Goal: Task Accomplishment & Management: Manage account settings

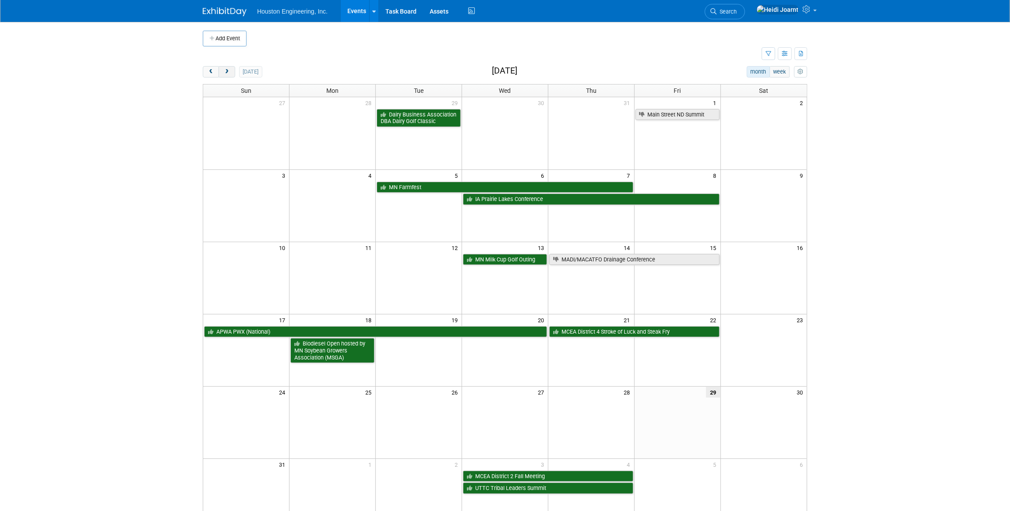
click at [228, 71] on span "next" at bounding box center [226, 72] width 7 height 6
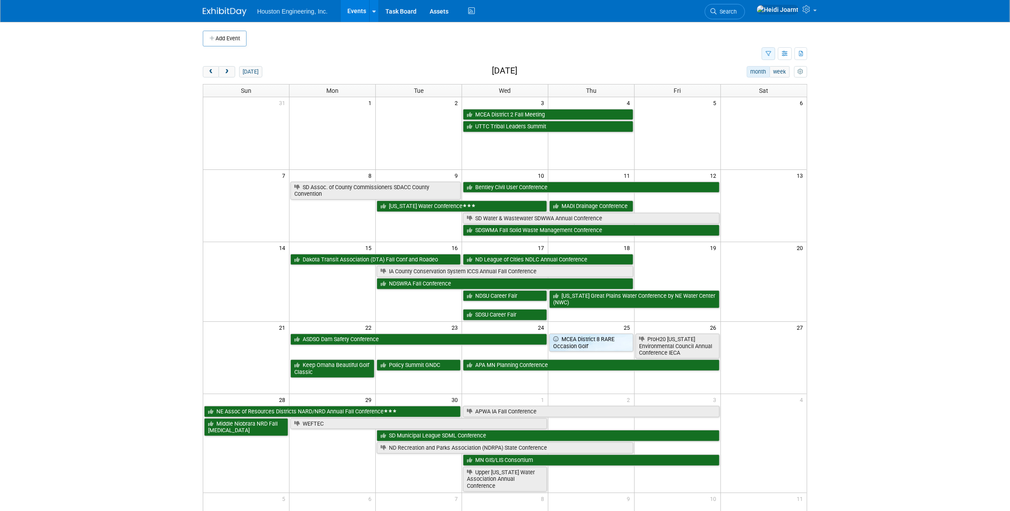
click at [765, 52] on button "button" at bounding box center [769, 53] width 14 height 13
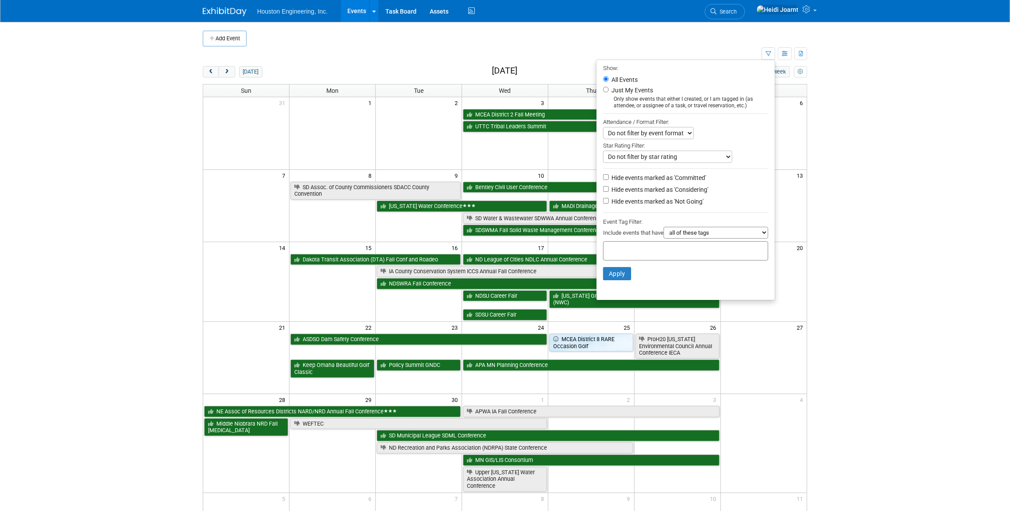
click at [638, 202] on label "Hide events marked as 'Not Going'" at bounding box center [657, 201] width 94 height 9
click at [609, 202] on input "Hide events marked as 'Not Going'" at bounding box center [606, 201] width 6 height 6
checkbox input "true"
click at [616, 276] on button "Apply" at bounding box center [617, 273] width 28 height 13
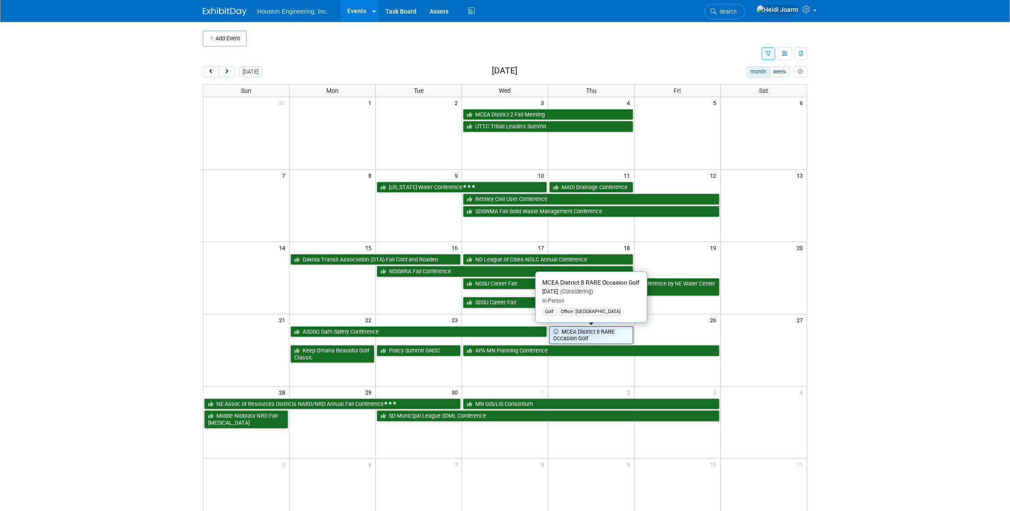
click at [612, 338] on link "MCEA District 8 RARE Occasion Golf" at bounding box center [591, 335] width 84 height 18
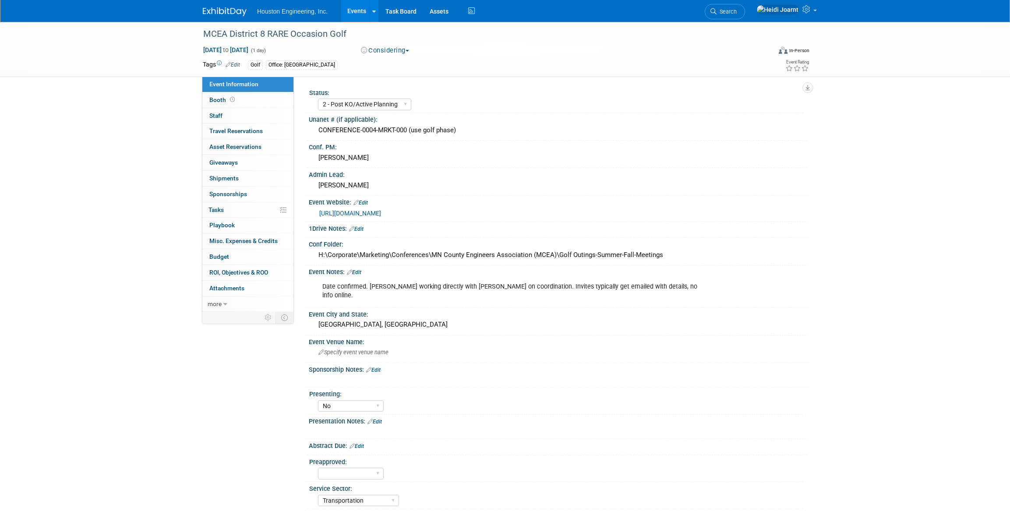
select select "2 - Post KO/Active Planning"
select select "No"
select select "Transportation"
click at [359, 7] on link "Events" at bounding box center [357, 11] width 32 height 22
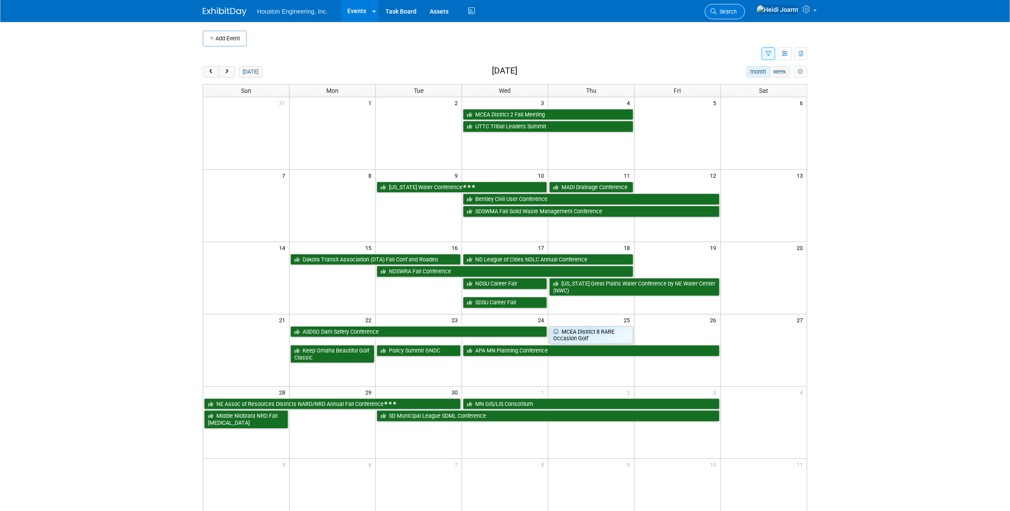
click at [737, 9] on span "Search" at bounding box center [727, 11] width 20 height 7
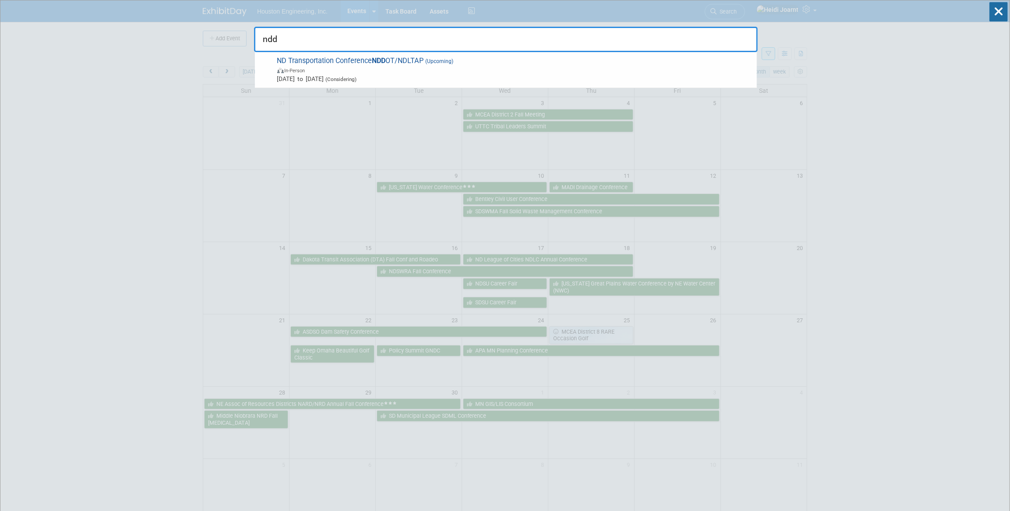
type input "ndd"
click at [475, 61] on span "ND Transportation Conference NDD OT/NDLTAP (Upcoming) In-Person [DATE] to [DATE…" at bounding box center [514, 70] width 478 height 27
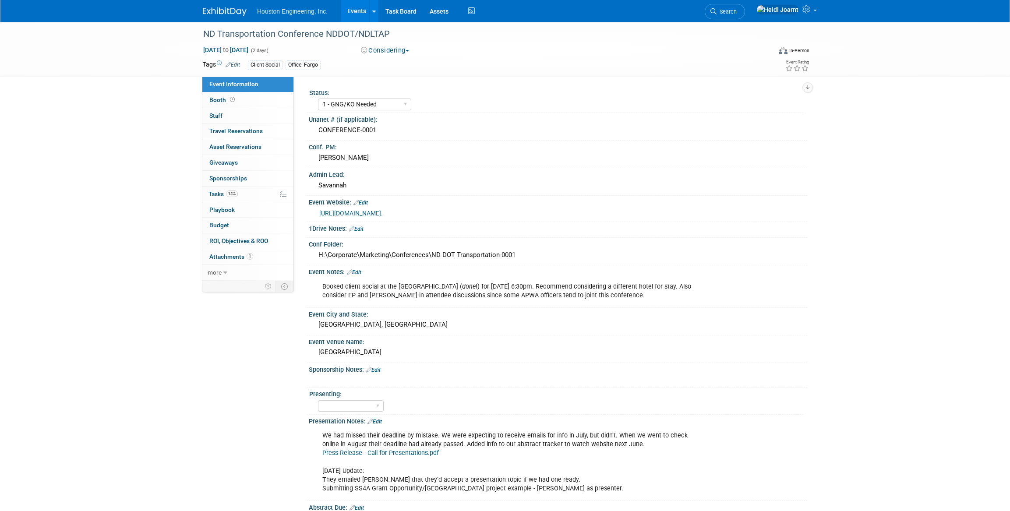
select select "1 - GNG/KO Needed"
select select "Transportation"
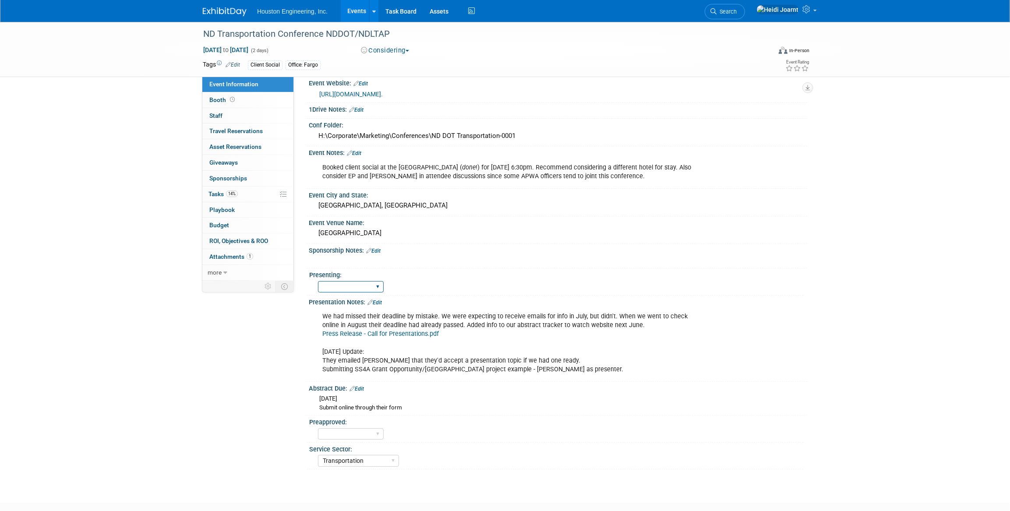
click at [376, 293] on select "Yes No Pending" at bounding box center [351, 287] width 66 height 12
select select "Pending"
click at [318, 293] on select "Yes No Pending" at bounding box center [351, 287] width 66 height 12
click at [375, 306] on link "Edit" at bounding box center [375, 303] width 14 height 6
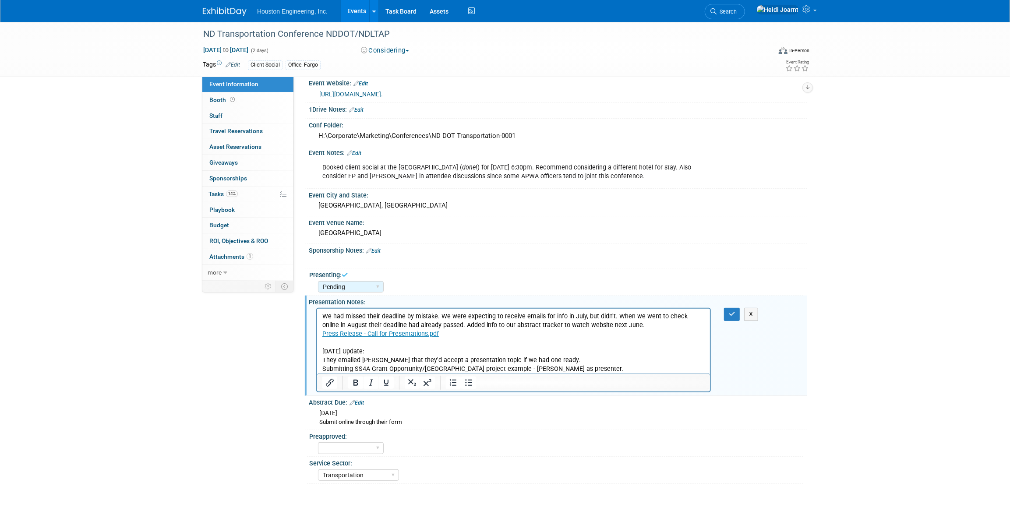
scroll to position [0, 0]
click at [569, 357] on p "We had missed their deadline by mistake. We were expecting to receive emails fo…" at bounding box center [513, 343] width 383 height 62
drag, startPoint x: 569, startPoint y: 357, endPoint x: 483, endPoint y: 361, distance: 86.4
click at [483, 361] on p "We had missed their deadline by mistake. We were expecting to receive emails fo…" at bounding box center [513, 343] width 383 height 62
click at [731, 317] on icon "button" at bounding box center [732, 314] width 7 height 6
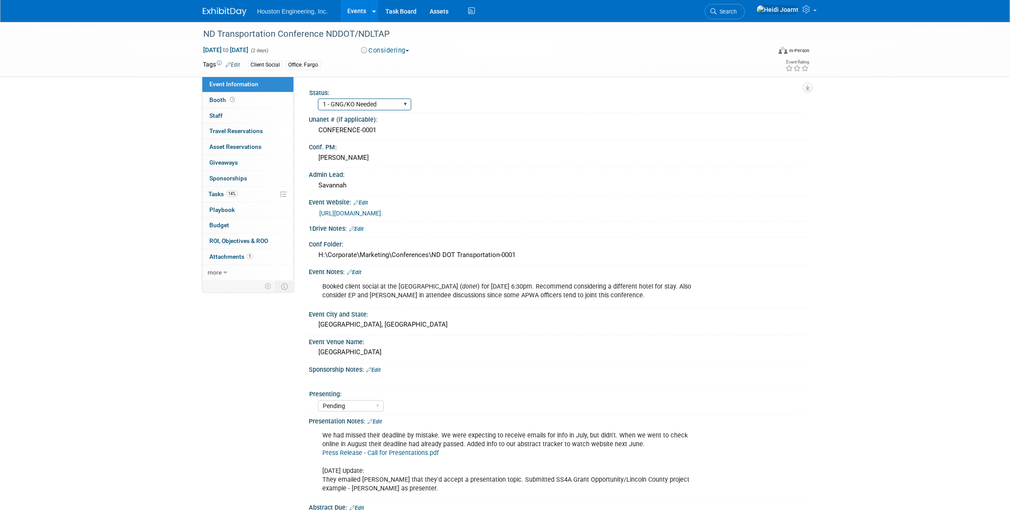
click at [385, 107] on select "1 - GNG/KO Needed 2 - Post KO/Active Planning 3 - Reg/Prep Done" at bounding box center [364, 105] width 93 height 12
click at [318, 99] on select "1 - GNG/KO Needed 2 - Post KO/Active Planning 3 - Reg/Prep Done" at bounding box center [364, 105] width 93 height 12
click at [361, 11] on link "Events" at bounding box center [357, 11] width 32 height 22
click at [249, 196] on link "14% Tasks 14%" at bounding box center [247, 194] width 91 height 15
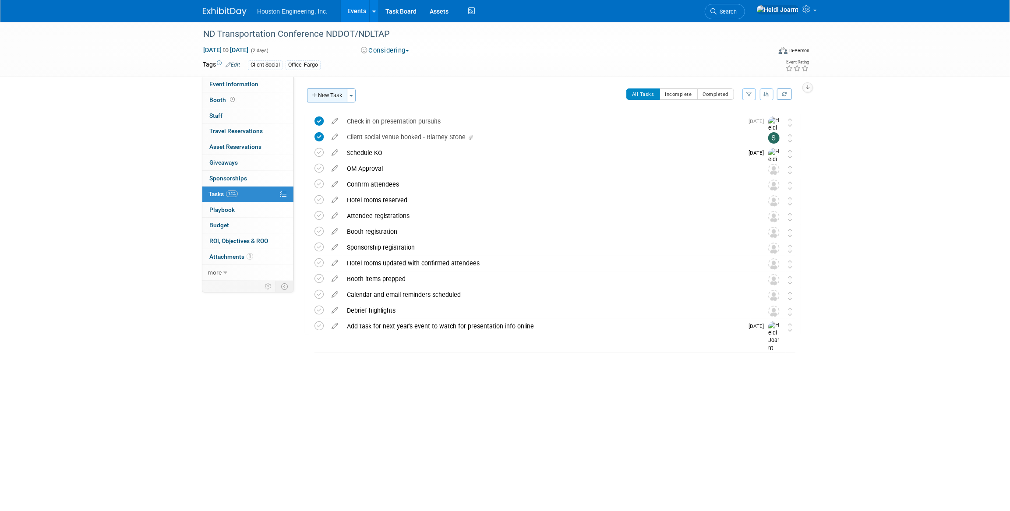
click at [322, 98] on button "New Task" at bounding box center [327, 95] width 40 height 14
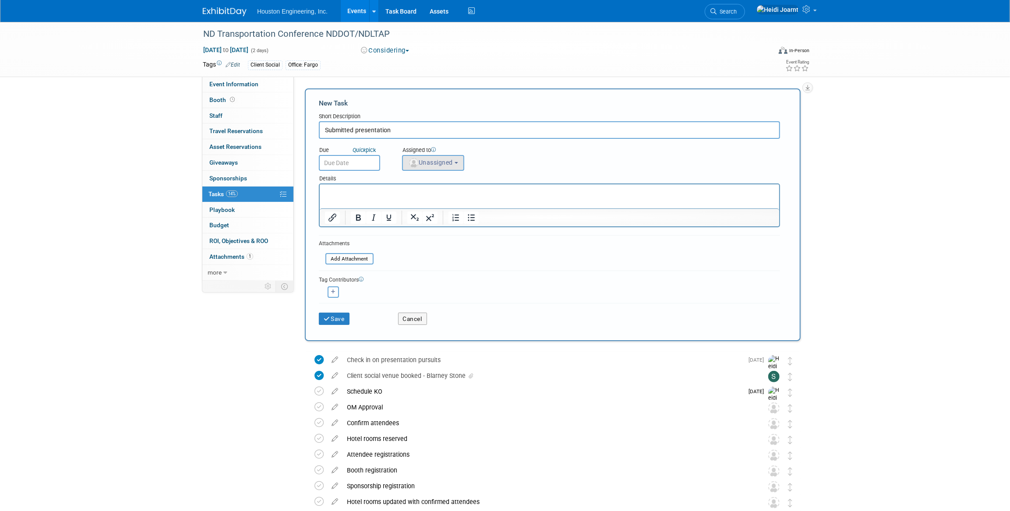
type input "Submitted presentation"
click at [437, 168] on button "Unassigned" at bounding box center [433, 163] width 62 height 16
click at [441, 182] on input "text" at bounding box center [465, 184] width 121 height 15
type input "heidi"
click at [475, 204] on label "Heidi Joarnt (me)" at bounding box center [453, 202] width 92 height 14
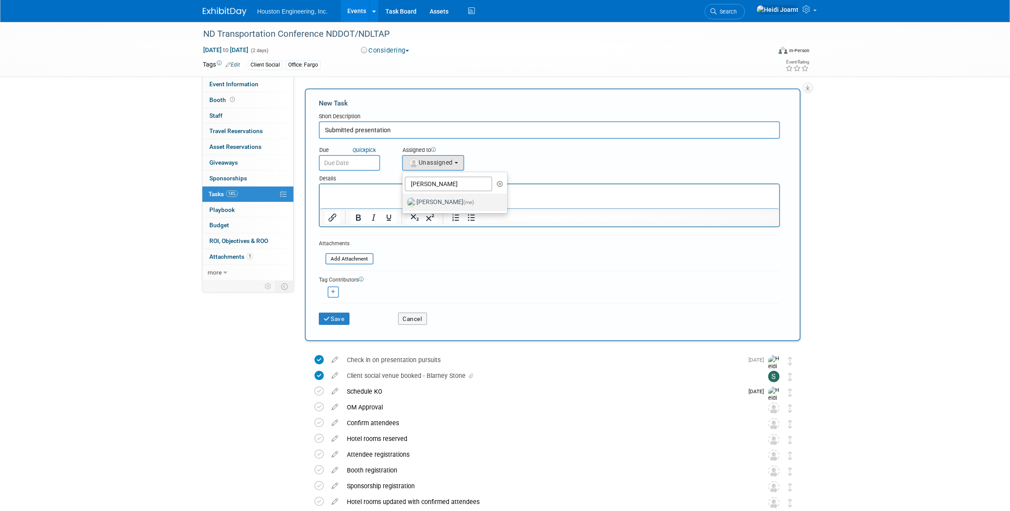
click at [404, 204] on input "Heidi Joarnt (me)" at bounding box center [401, 201] width 6 height 6
select select "6d2580fd-cc23-403a-9f47-834f17e7f51f"
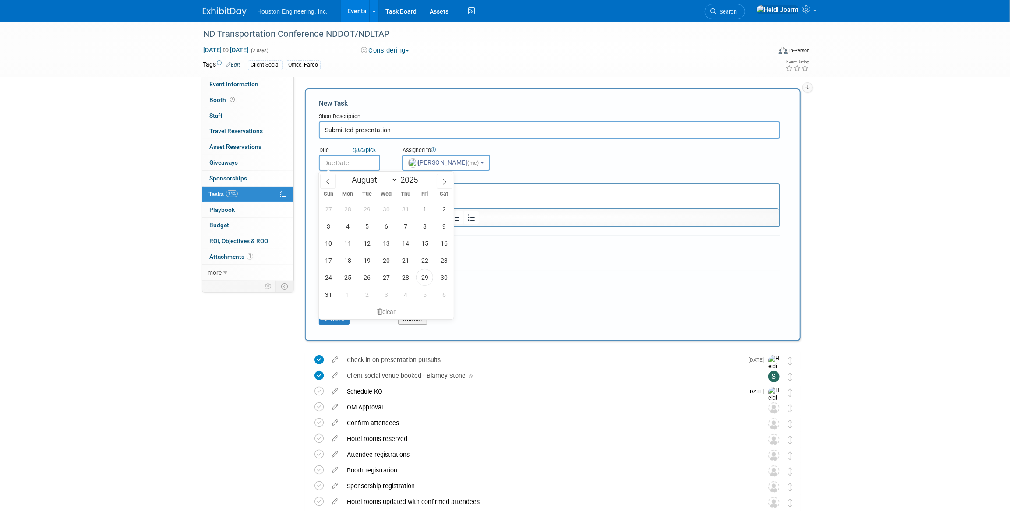
click at [352, 166] on input "text" at bounding box center [349, 163] width 61 height 16
click at [423, 276] on span "29" at bounding box center [424, 277] width 17 height 17
type input "Aug 29, 2025"
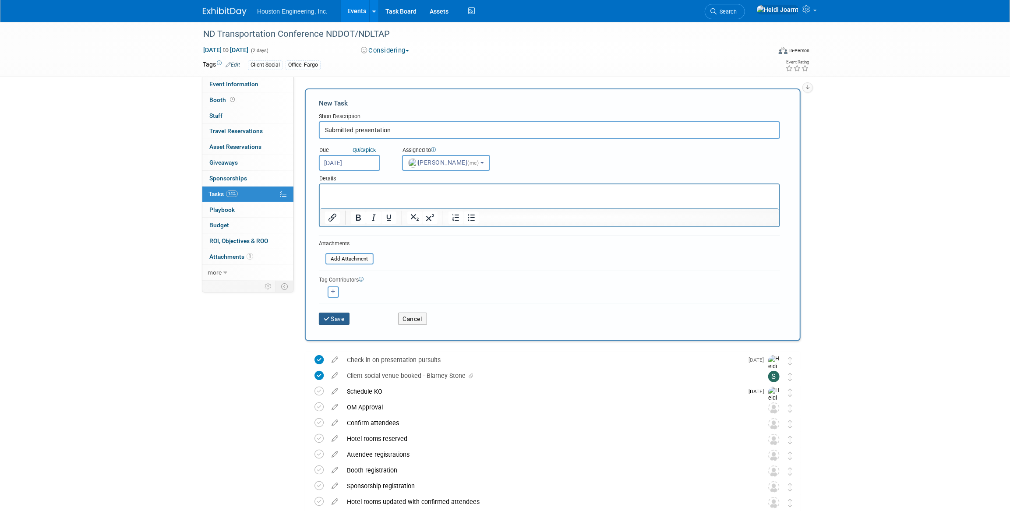
click at [337, 317] on button "Save" at bounding box center [334, 319] width 31 height 12
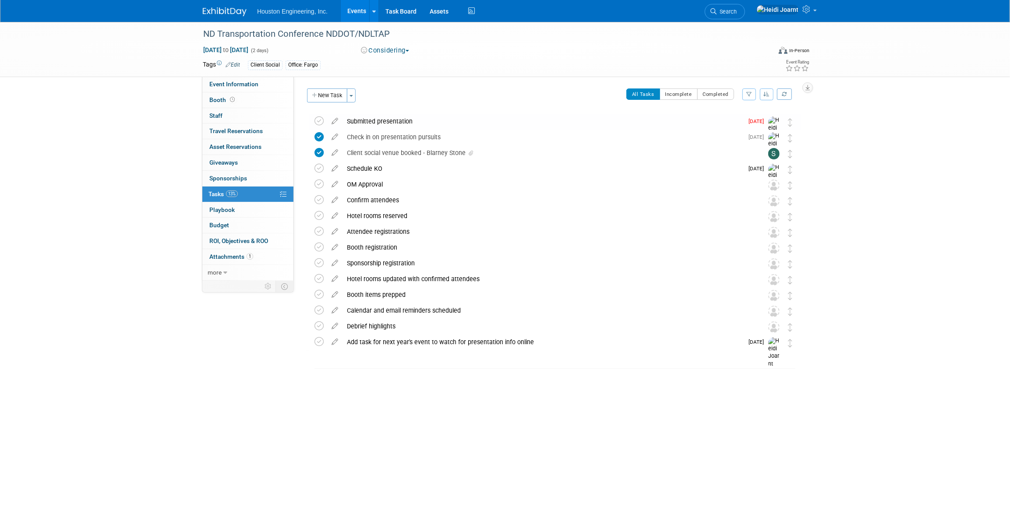
click at [392, 122] on div "Submitted presentation" at bounding box center [543, 121] width 401 height 15
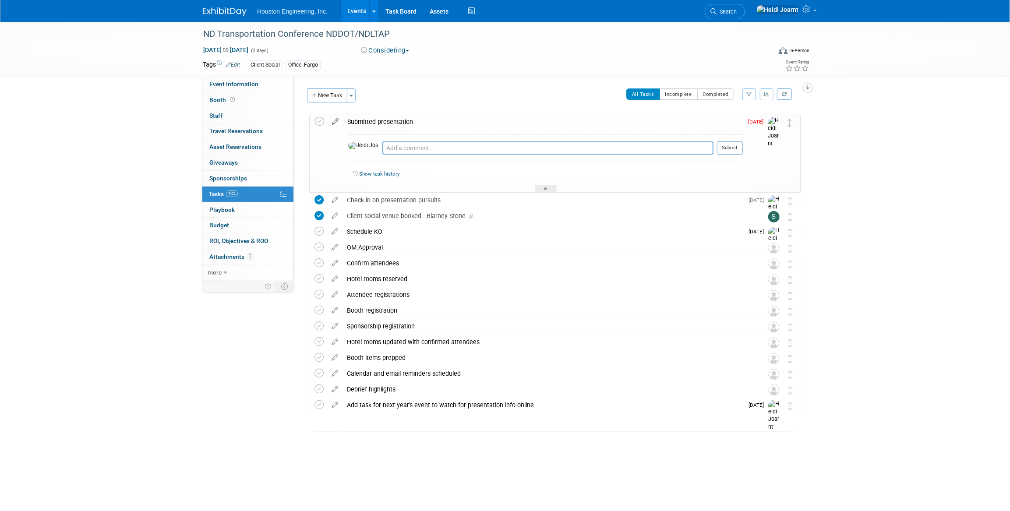
click at [337, 123] on icon at bounding box center [335, 119] width 15 height 11
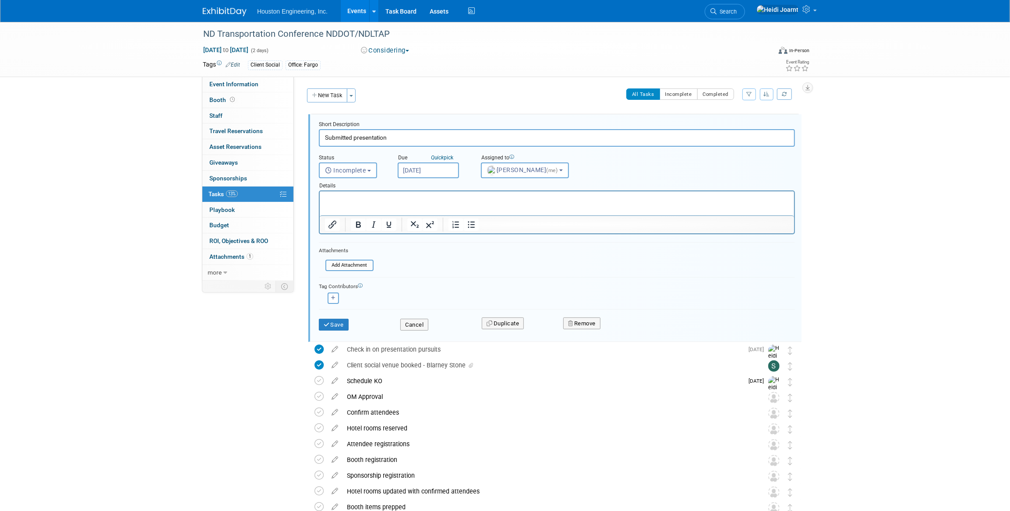
click at [386, 202] on p "Rich Text Area. Press ALT-0 for help." at bounding box center [557, 199] width 464 height 8
click at [340, 328] on button "Save" at bounding box center [334, 325] width 30 height 12
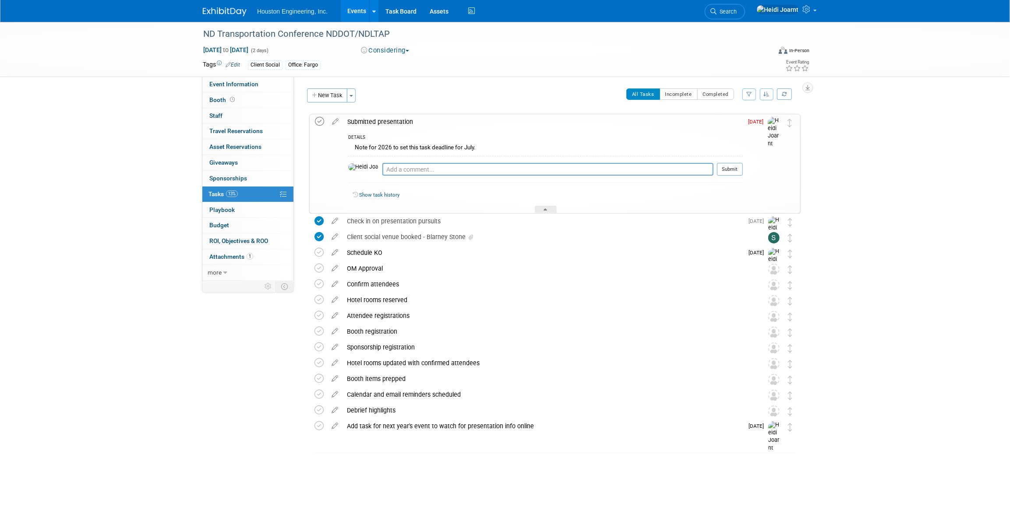
click at [317, 120] on icon at bounding box center [319, 121] width 9 height 9
click at [407, 127] on div "Submitted presentation" at bounding box center [543, 121] width 400 height 15
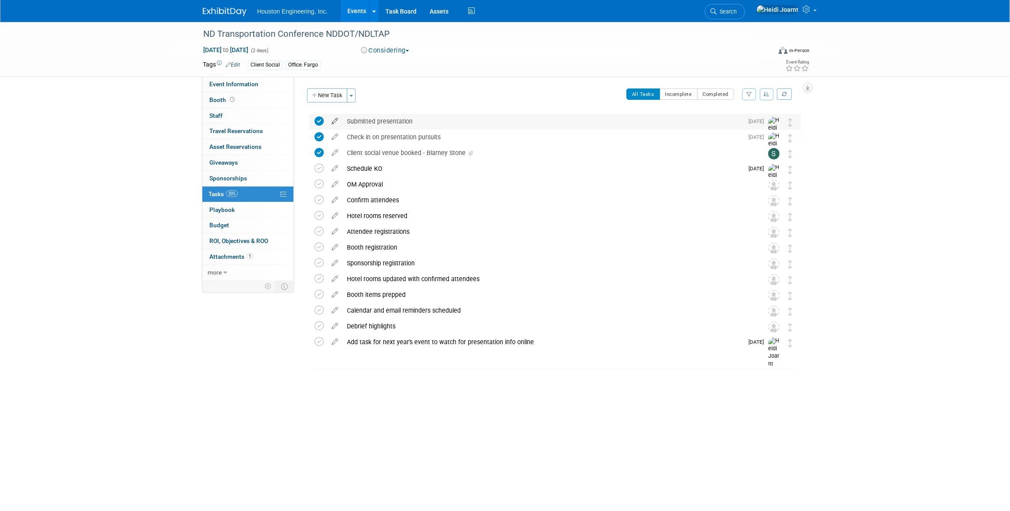
click at [339, 121] on icon at bounding box center [334, 119] width 15 height 11
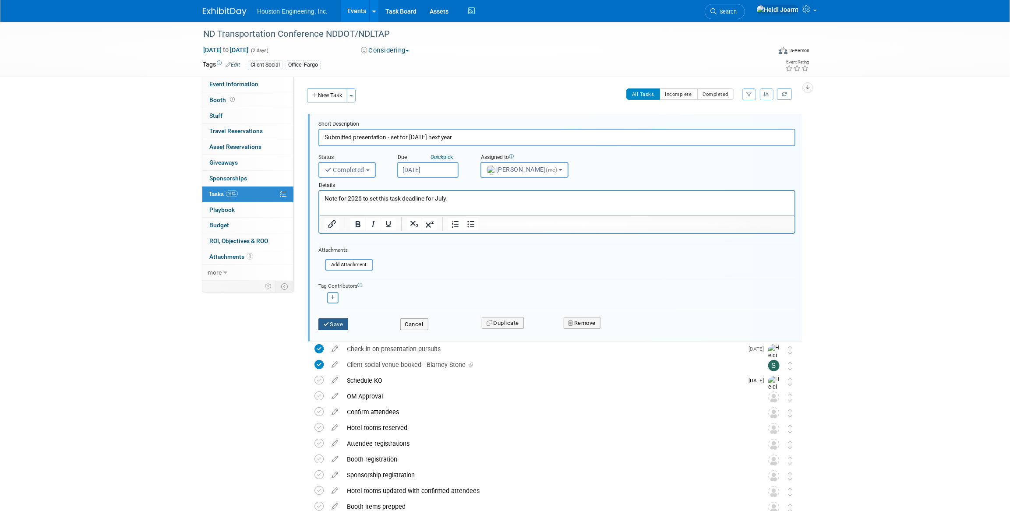
type input "Submitted presentation - set for July 2026 next year"
click at [333, 320] on button "Save" at bounding box center [333, 324] width 30 height 12
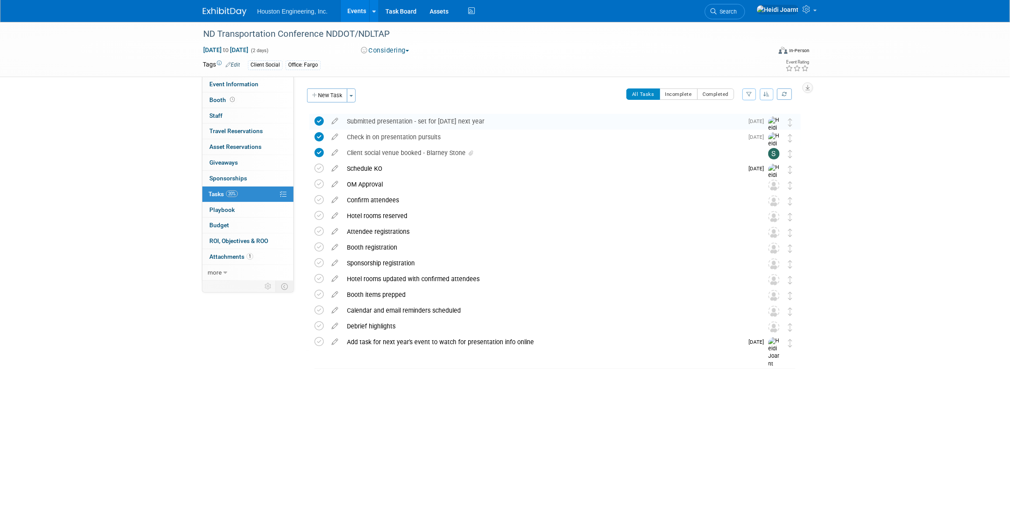
click at [354, 9] on link "Events" at bounding box center [357, 11] width 32 height 22
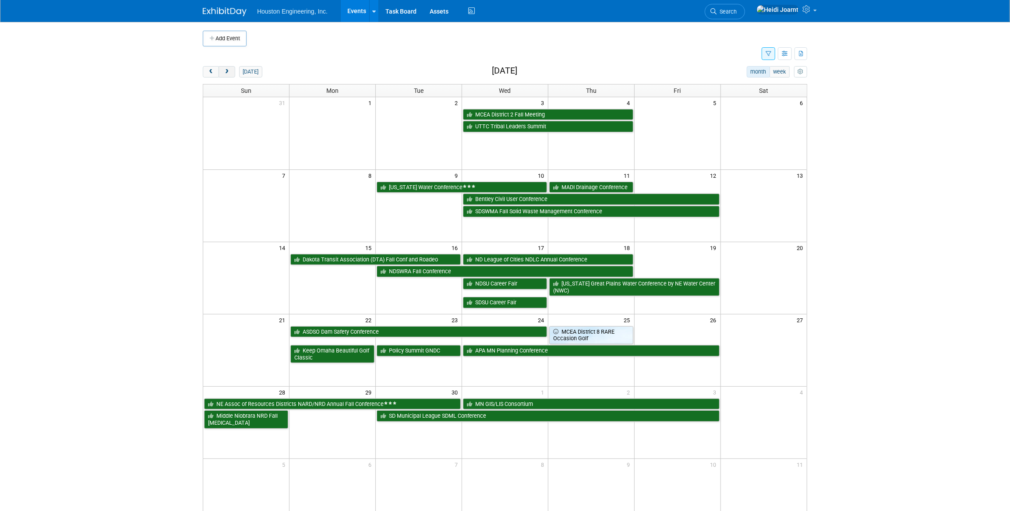
click at [222, 74] on button "next" at bounding box center [227, 71] width 16 height 11
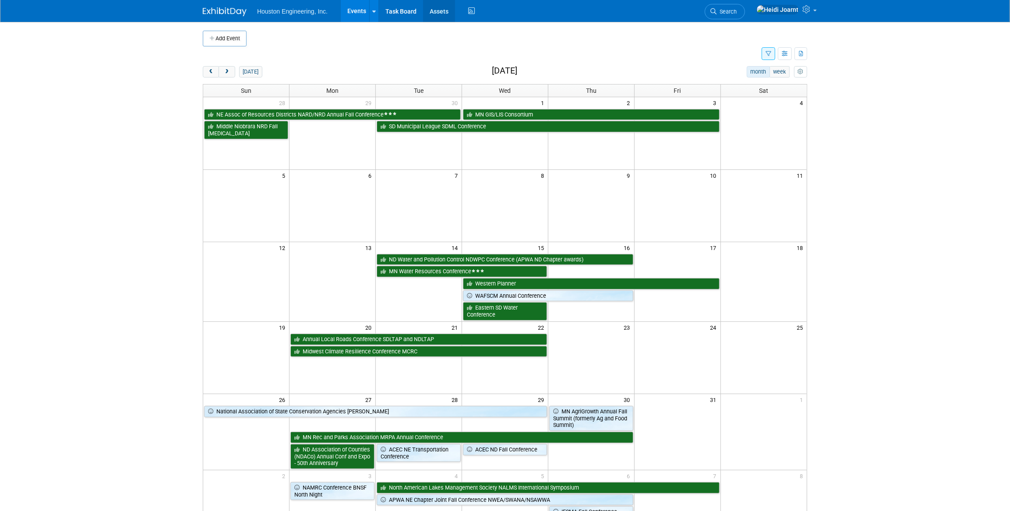
click at [443, 7] on link "Assets" at bounding box center [439, 11] width 32 height 22
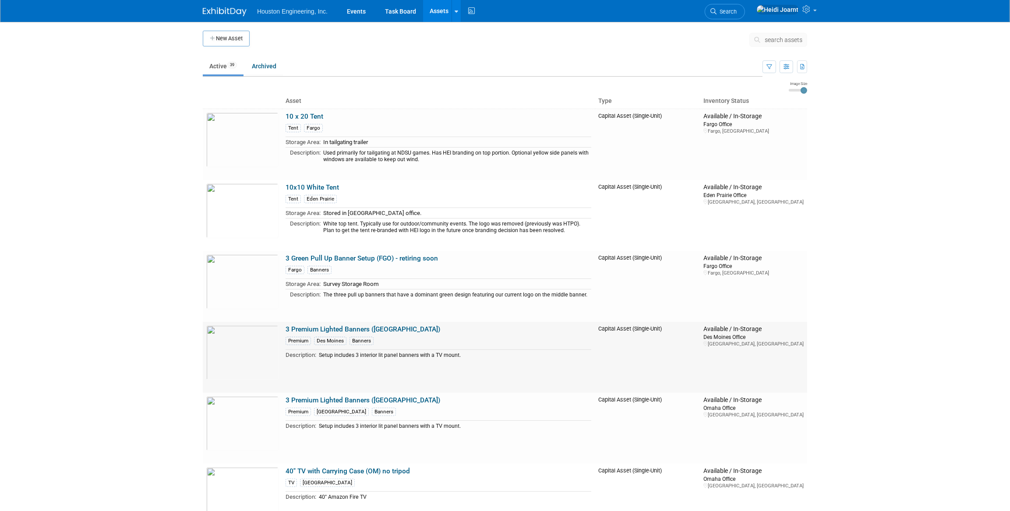
click at [340, 333] on link "3 Premium Lighted Banners ([GEOGRAPHIC_DATA])" at bounding box center [363, 330] width 155 height 8
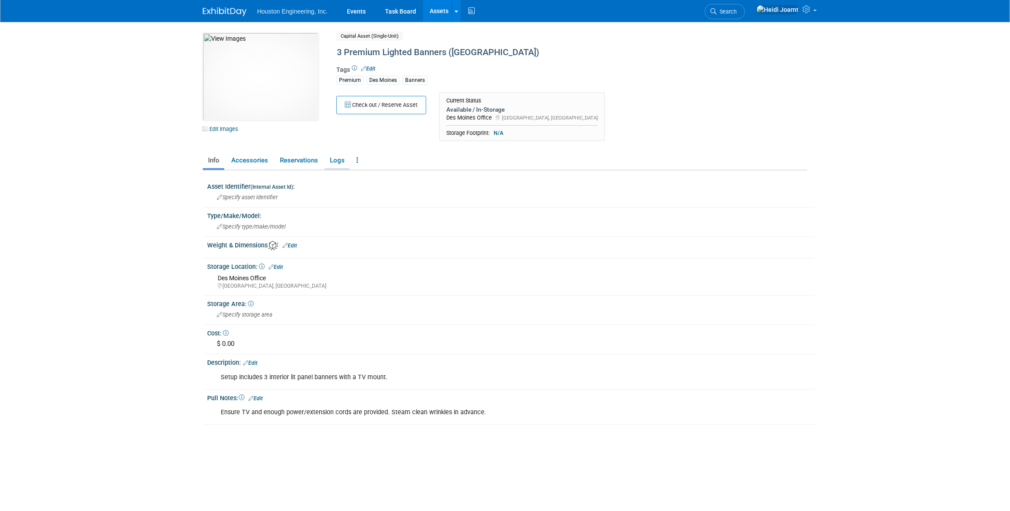
click at [342, 160] on link "Logs" at bounding box center [337, 160] width 25 height 15
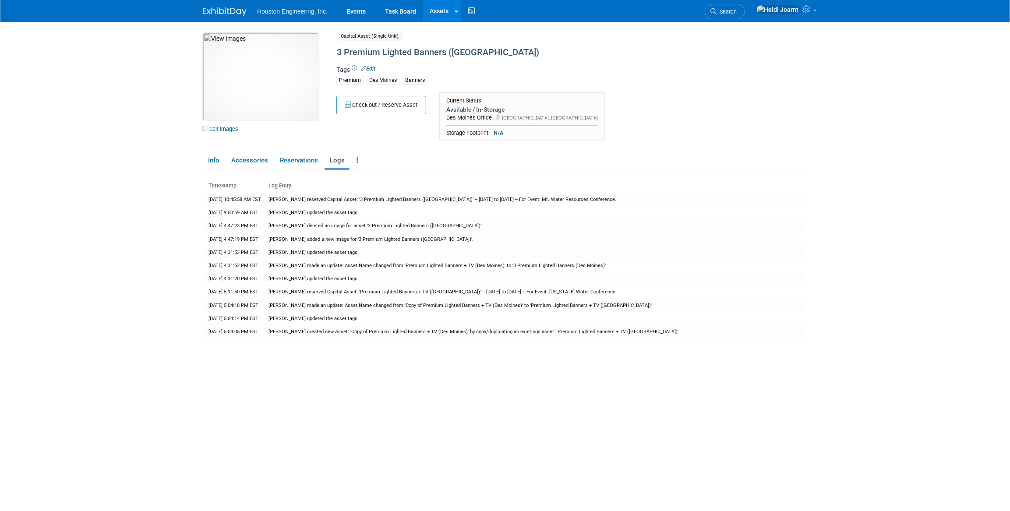
click at [371, 68] on link "Edit" at bounding box center [368, 69] width 14 height 6
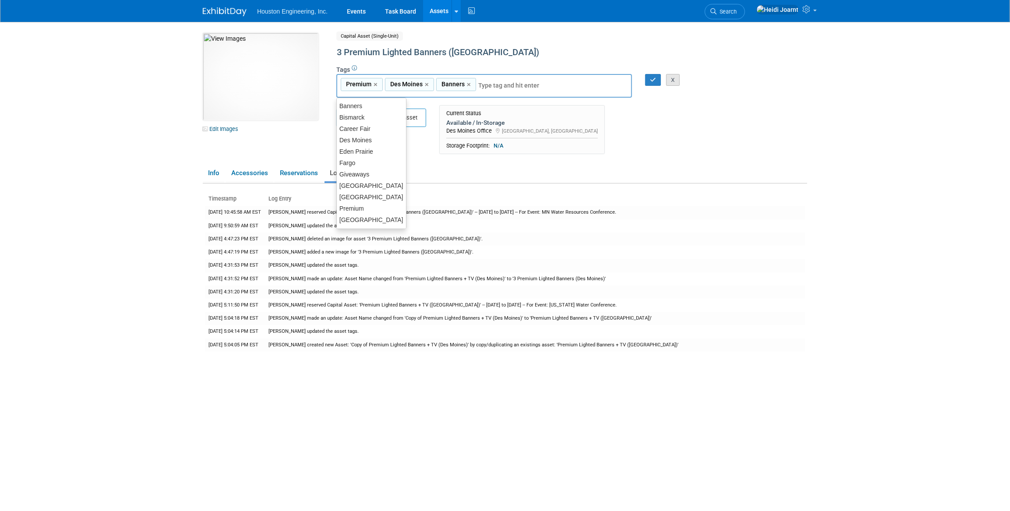
click at [672, 82] on button "X" at bounding box center [673, 80] width 14 height 12
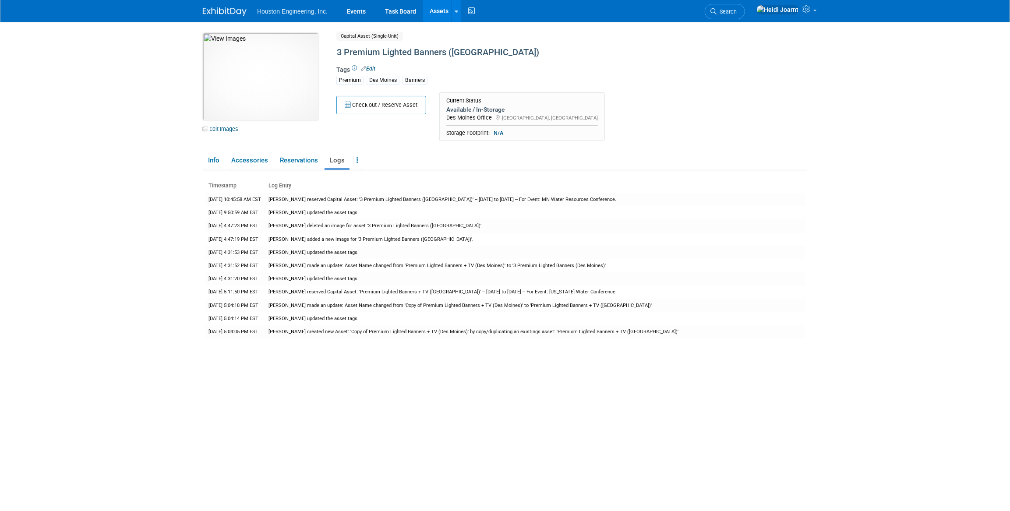
click at [482, 115] on span "Des Moines Office" at bounding box center [469, 117] width 46 height 7
click at [476, 106] on div "Available / In-Storage" at bounding box center [522, 110] width 152 height 8
click at [211, 162] on link "Info" at bounding box center [213, 160] width 21 height 15
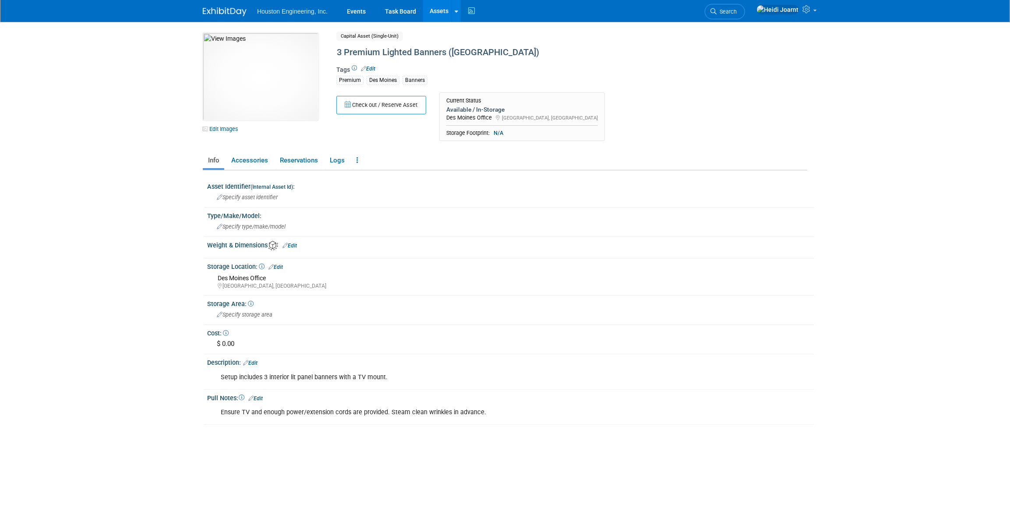
click at [262, 265] on icon at bounding box center [262, 267] width 6 height 6
click at [276, 266] on link "Edit" at bounding box center [276, 267] width 14 height 6
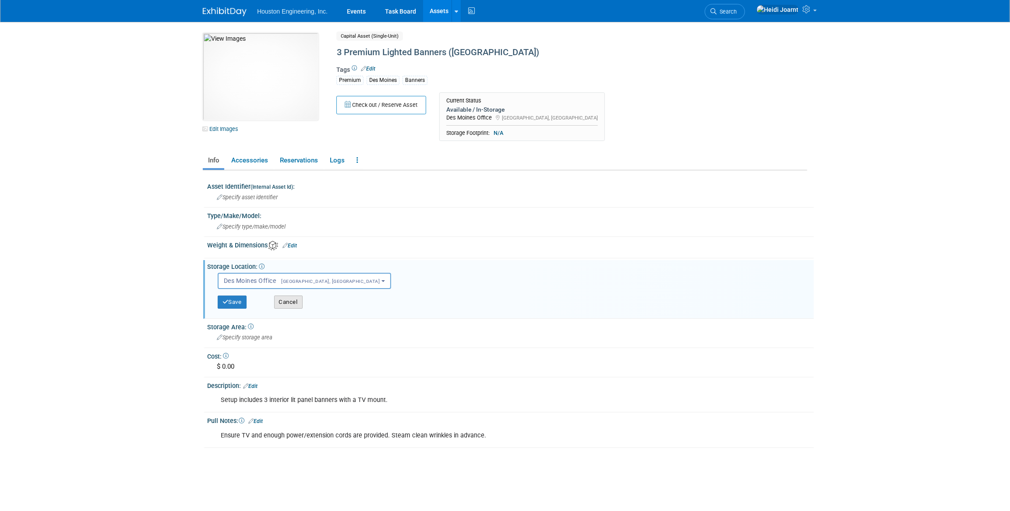
click at [286, 302] on button "Cancel" at bounding box center [288, 302] width 28 height 13
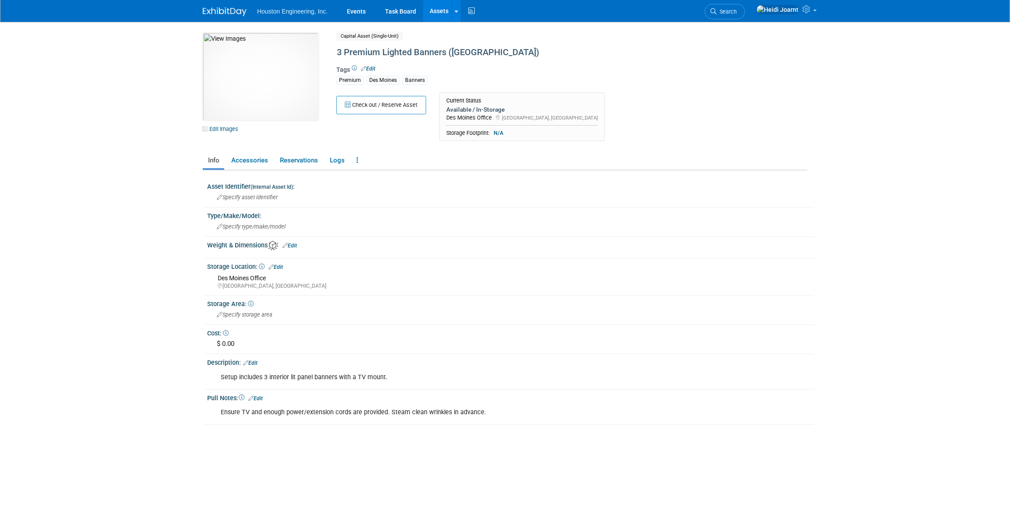
click at [158, 263] on body "Houston Engineering, Inc. Events Task Board Assets New Asset" at bounding box center [505, 255] width 1010 height 511
click at [443, 10] on link "Assets" at bounding box center [439, 11] width 32 height 22
